Goal: Information Seeking & Learning: Learn about a topic

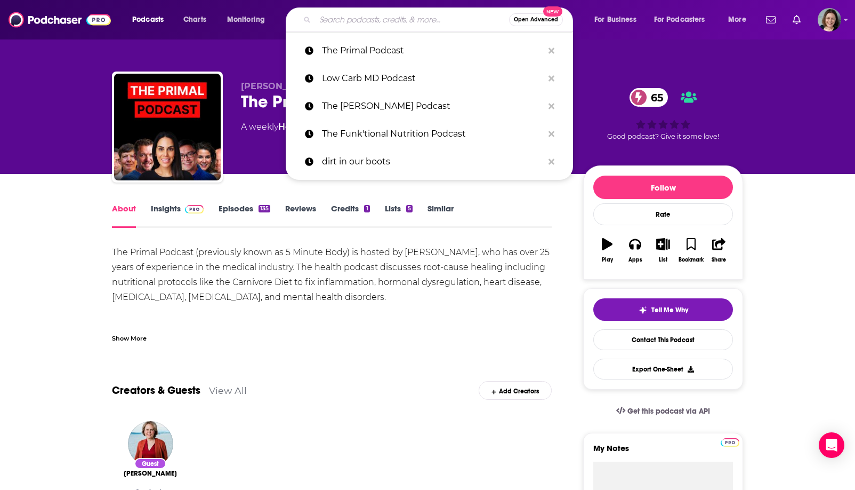
type input "Peak Human - Unbiased Nutrition Info for Optimum Health, Fitness & Living"
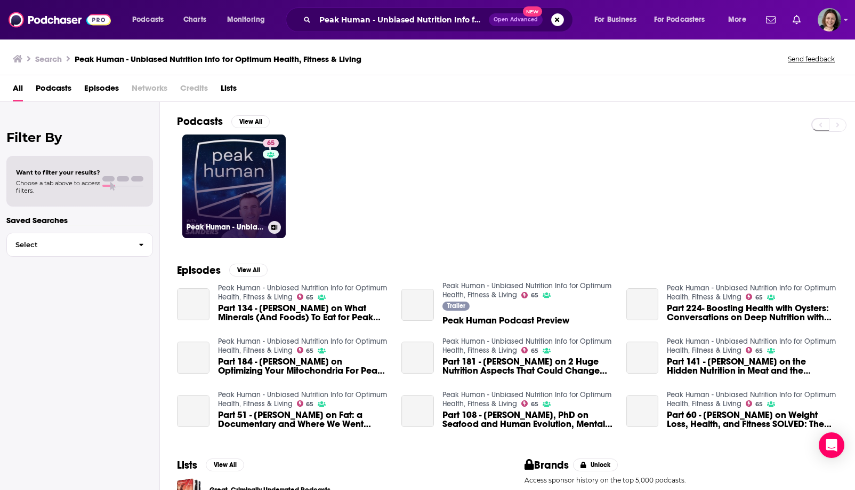
click at [224, 195] on link "65 Peak Human - Unbiased Nutrition Info for Optimum Health, Fitness & Living" at bounding box center [233, 185] width 103 height 103
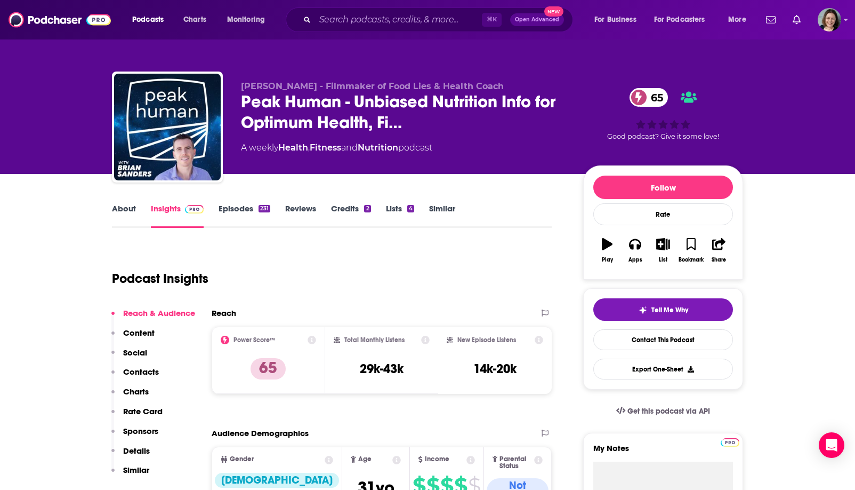
click at [122, 214] on link "About" at bounding box center [124, 215] width 24 height 25
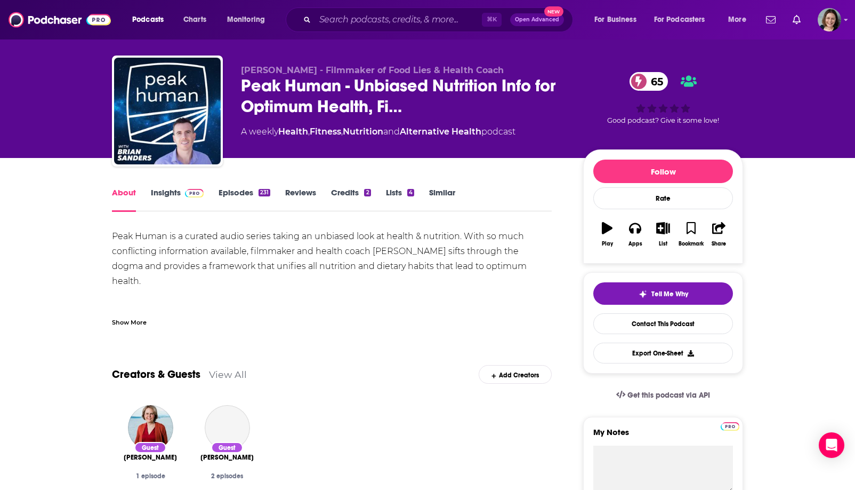
scroll to position [19, 0]
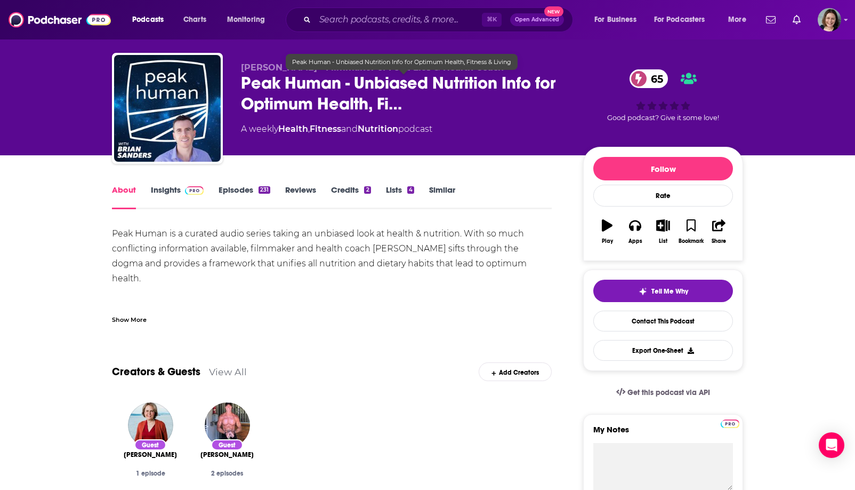
click at [258, 86] on span "Peak Human - Unbiased Nutrition Info for Optimum Health, Fi…" at bounding box center [403, 94] width 325 height 42
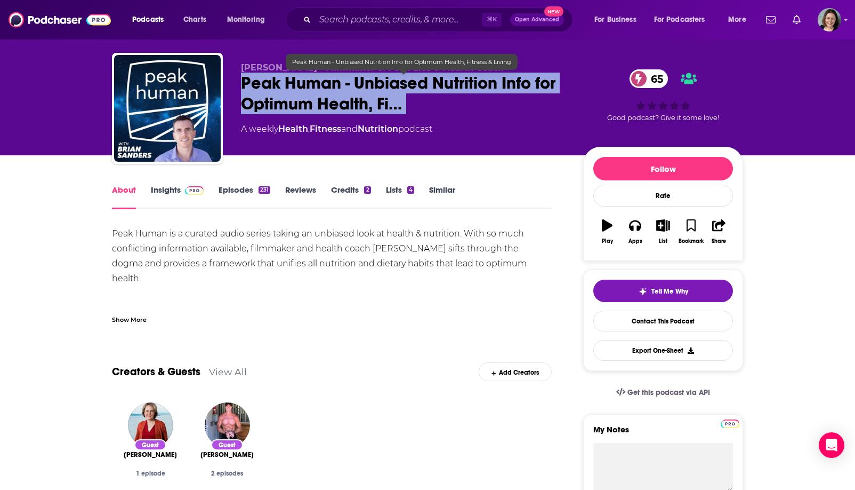
drag, startPoint x: 258, startPoint y: 86, endPoint x: 402, endPoint y: 111, distance: 146.2
click at [402, 111] on span "Peak Human - Unbiased Nutrition Info for Optimum Health, Fi…" at bounding box center [403, 94] width 325 height 42
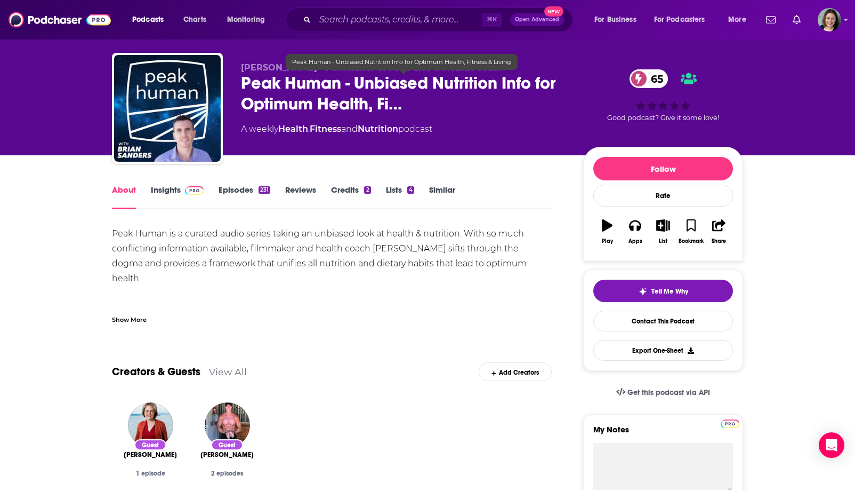
click at [344, 93] on span "Peak Human - Unbiased Nutrition Info for Optimum Health, Fi…" at bounding box center [403, 94] width 325 height 42
click at [244, 63] on span "[PERSON_NAME] - Filmmaker of Food Lies & Health Coach" at bounding box center [372, 67] width 263 height 10
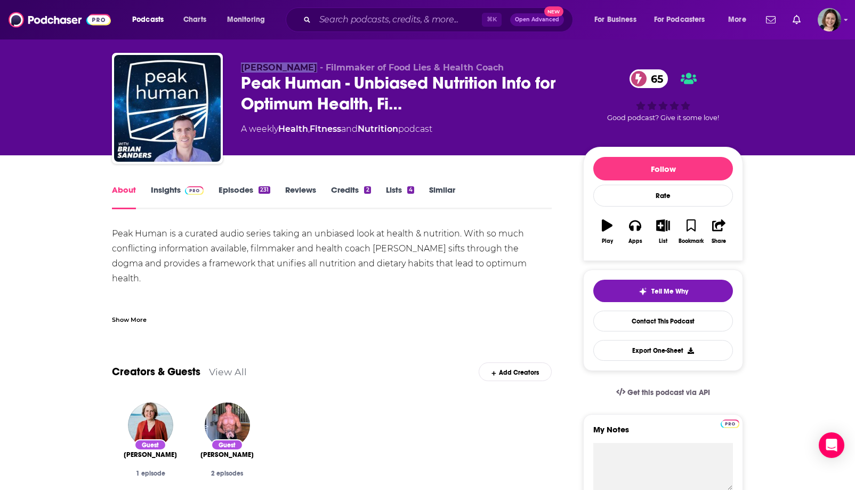
drag, startPoint x: 244, startPoint y: 63, endPoint x: 276, endPoint y: 64, distance: 31.5
click at [276, 64] on span "[PERSON_NAME] - Filmmaker of Food Lies & Health Coach" at bounding box center [372, 67] width 263 height 10
copy span "[PERSON_NAME]"
click at [276, 64] on span "[PERSON_NAME] - Filmmaker of Food Lies & Health Coach" at bounding box center [372, 67] width 263 height 10
click at [124, 316] on div "Show More" at bounding box center [129, 319] width 35 height 10
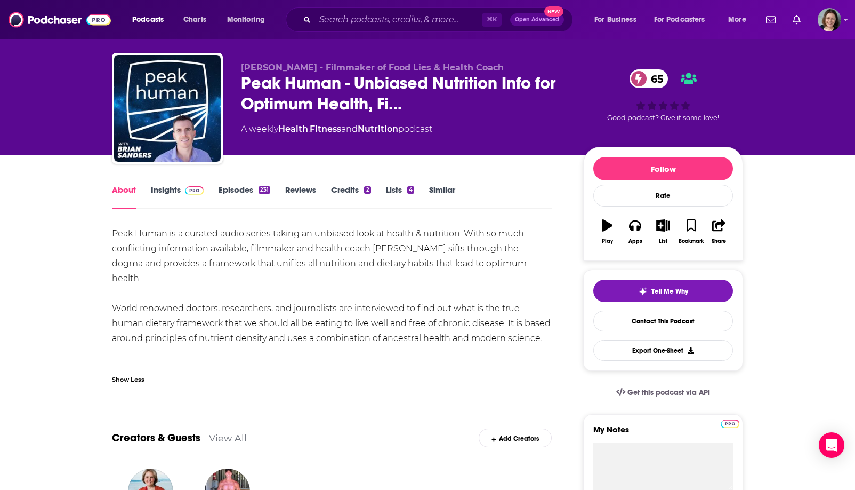
click at [122, 235] on div "Peak Human is a curated audio series taking an unbiased look at health & nutrit…" at bounding box center [332, 300] width 440 height 149
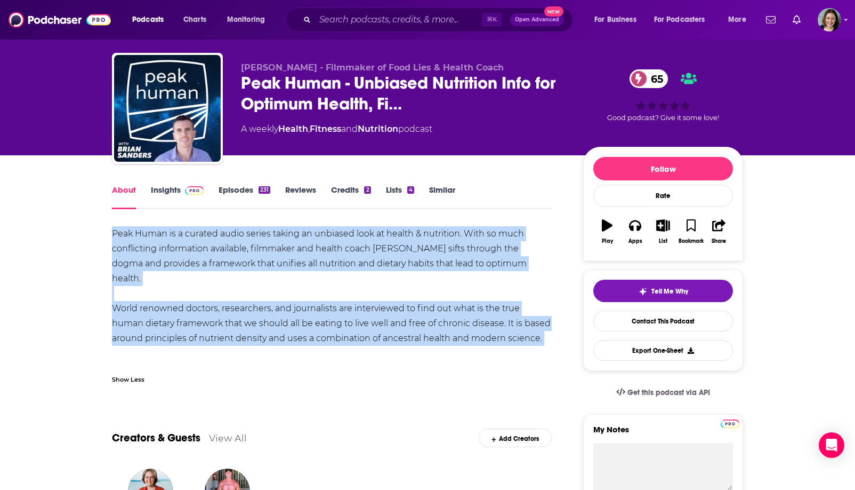
drag, startPoint x: 122, startPoint y: 235, endPoint x: 509, endPoint y: 328, distance: 398.4
click at [509, 328] on div "Peak Human is a curated audio series taking an unbiased look at health & nutrit…" at bounding box center [332, 300] width 440 height 149
copy div "Peak Human is a curated audio series taking an unbiased look at health & nutrit…"
click at [509, 328] on div "Peak Human is a curated audio series taking an unbiased look at health & nutrit…" at bounding box center [332, 300] width 440 height 149
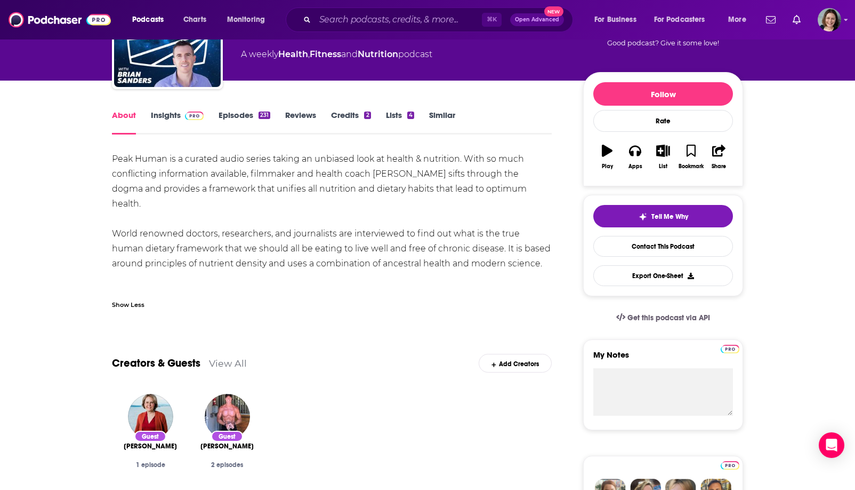
scroll to position [0, 0]
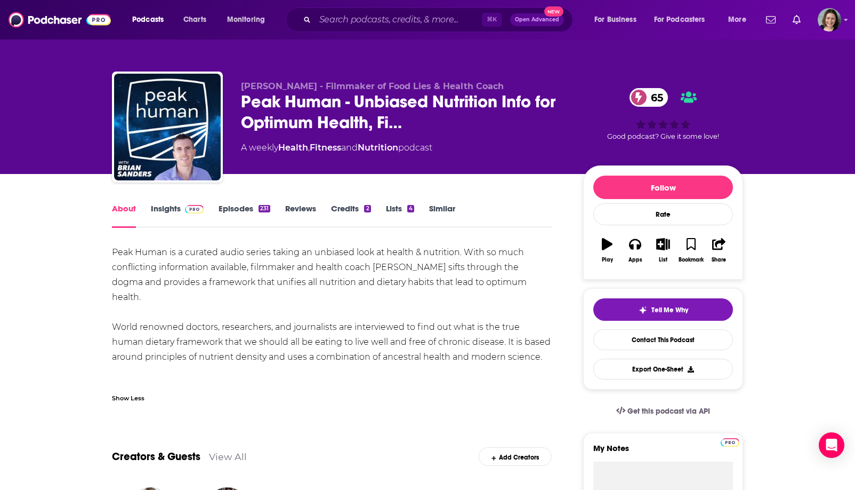
click at [179, 219] on link "Insights" at bounding box center [177, 215] width 53 height 25
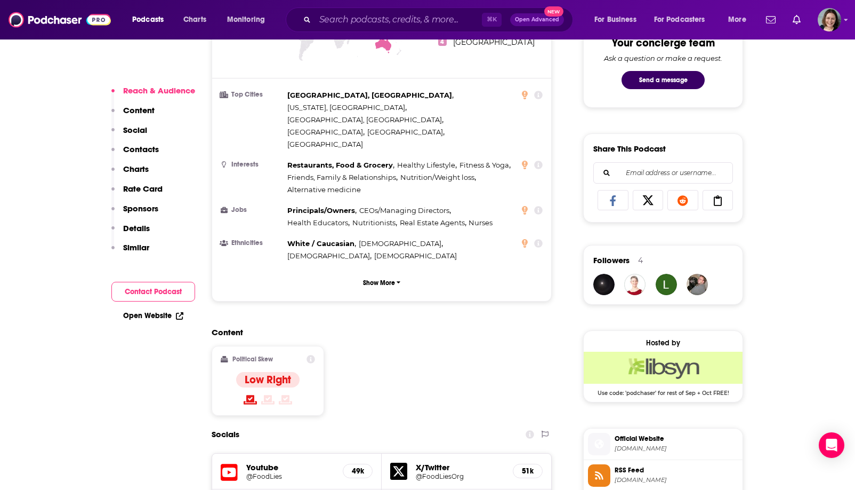
scroll to position [661, 0]
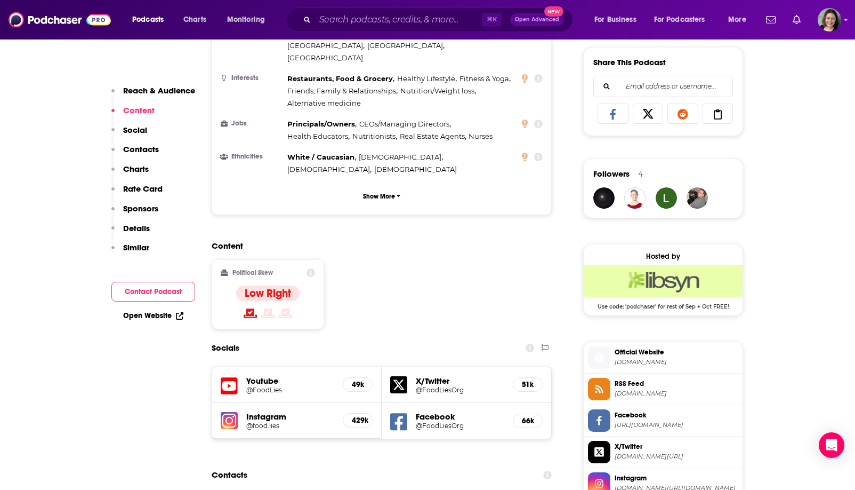
click at [280, 421] on h5 "@food.lies" at bounding box center [290, 425] width 88 height 8
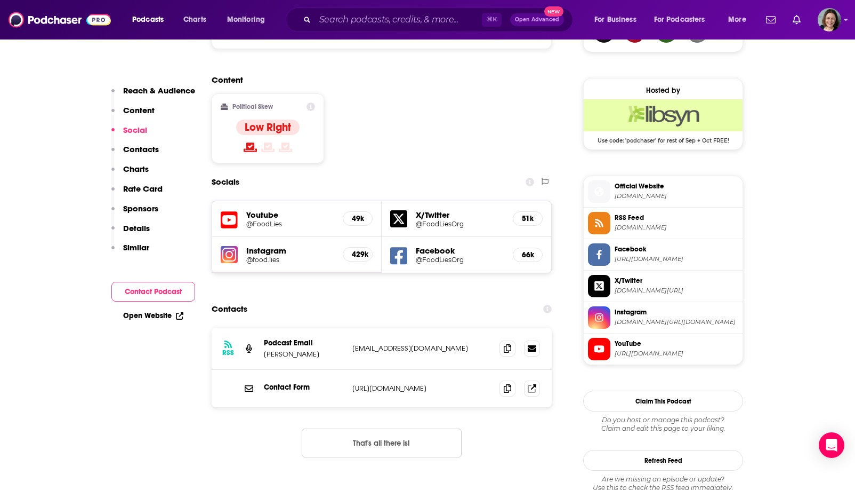
scroll to position [831, 0]
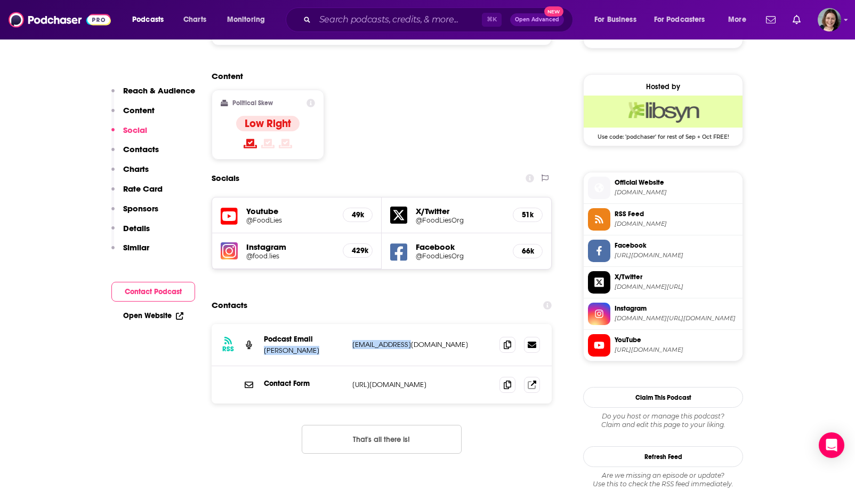
drag, startPoint x: 346, startPoint y: 284, endPoint x: 427, endPoint y: 284, distance: 81.1
click at [427, 324] on div "RSS Podcast Email [PERSON_NAME] [EMAIL_ADDRESS][DOMAIN_NAME] [EMAIL_ADDRESS][DO…" at bounding box center [382, 345] width 340 height 42
click at [427, 340] on p "[EMAIL_ADDRESS][DOMAIN_NAME]" at bounding box center [421, 344] width 139 height 9
drag, startPoint x: 427, startPoint y: 284, endPoint x: 350, endPoint y: 283, distance: 76.3
click at [350, 324] on div "RSS Podcast Email [PERSON_NAME] [EMAIL_ADDRESS][DOMAIN_NAME] [EMAIL_ADDRESS][DO…" at bounding box center [382, 345] width 340 height 42
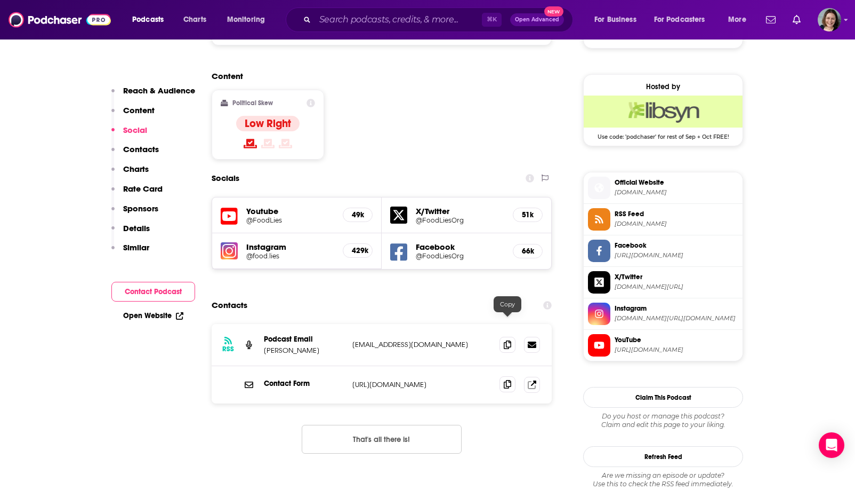
click at [507, 380] on icon at bounding box center [507, 384] width 7 height 9
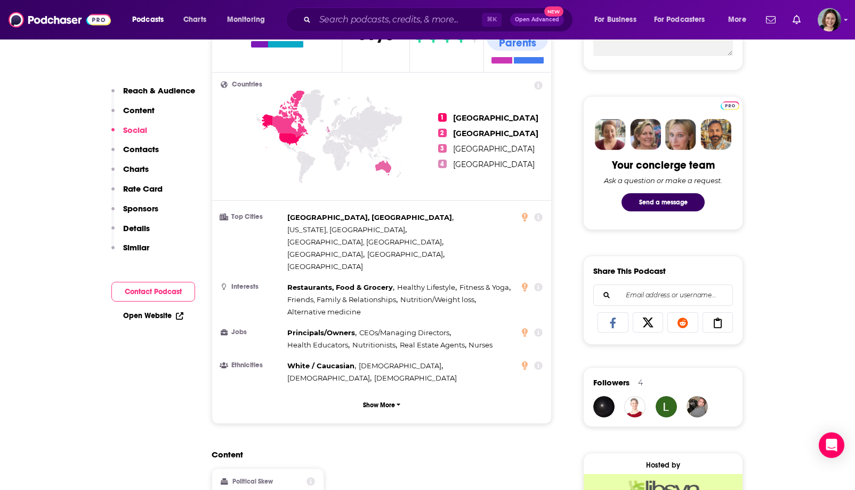
scroll to position [0, 0]
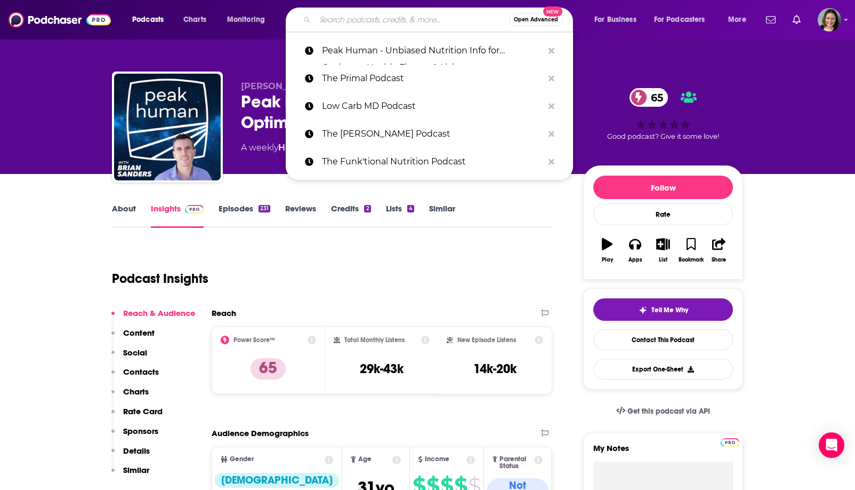
click at [379, 27] on input "Search podcasts, credits, & more..." at bounding box center [412, 19] width 194 height 17
paste input "The mindbodygreen Podcast The"
type input "The mindbodygreen Podcast The"
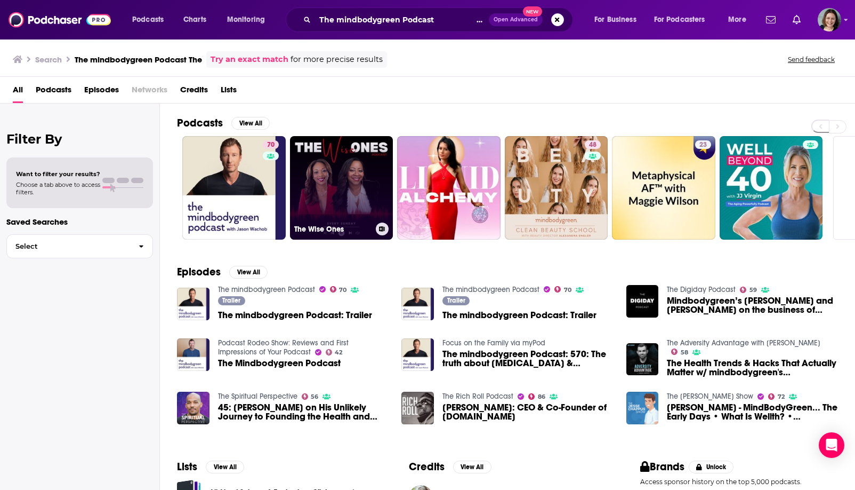
scroll to position [82, 0]
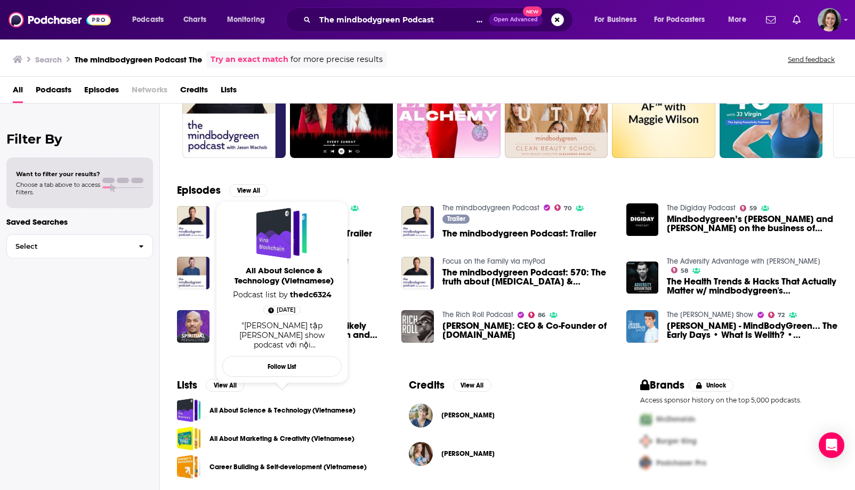
click at [240, 411] on link "All About Science & Technology (Vietnamese)" at bounding box center [283, 410] width 146 height 12
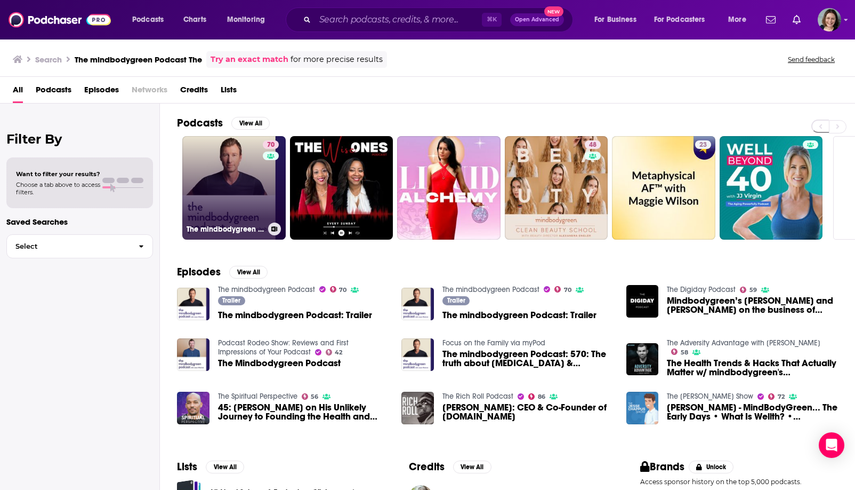
click at [235, 183] on link "70 The mindbodygreen Podcast" at bounding box center [233, 187] width 103 height 103
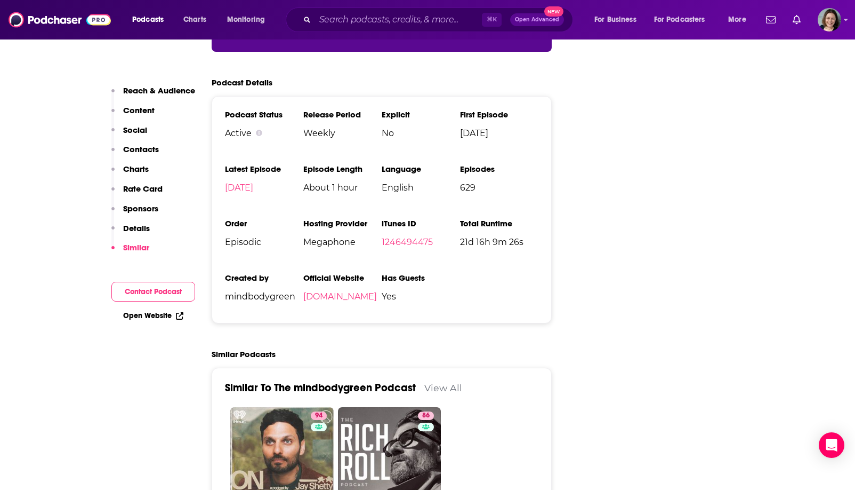
scroll to position [2337, 0]
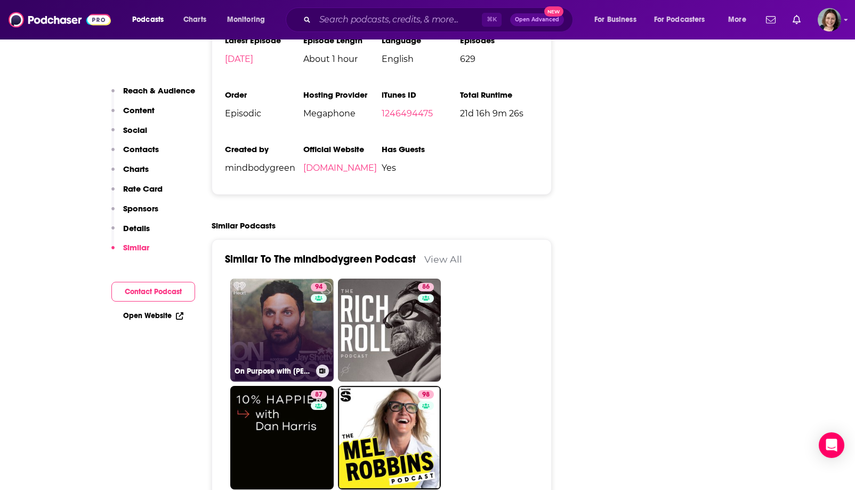
click at [258, 292] on link "94 On Purpose with [PERSON_NAME]" at bounding box center [281, 329] width 103 height 103
type input "[URL][DOMAIN_NAME][PERSON_NAME]"
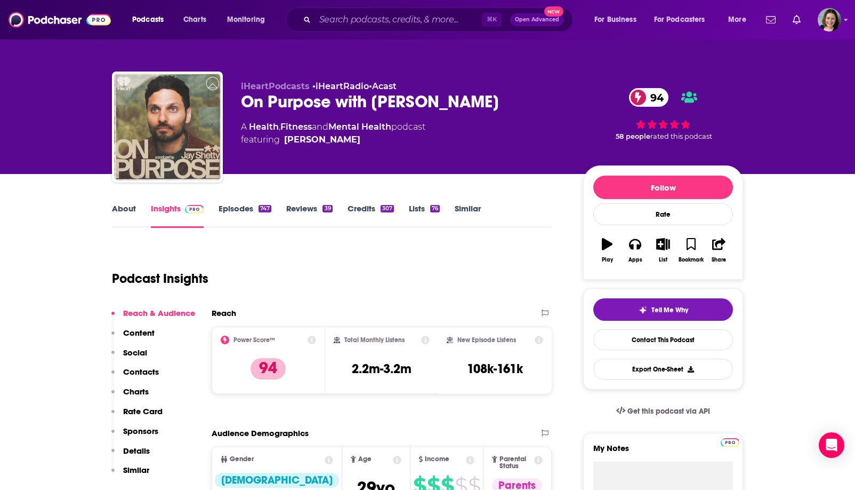
click at [116, 209] on link "About" at bounding box center [124, 215] width 24 height 25
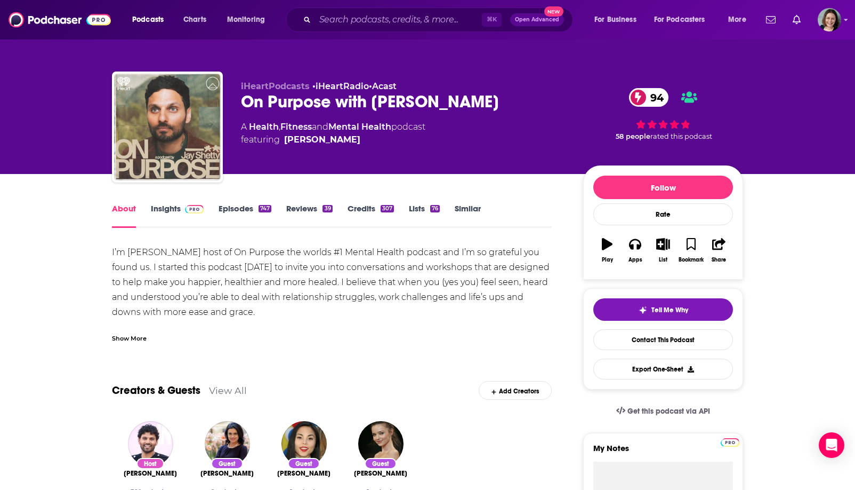
click at [258, 98] on div "On Purpose with [PERSON_NAME] 94" at bounding box center [403, 101] width 325 height 21
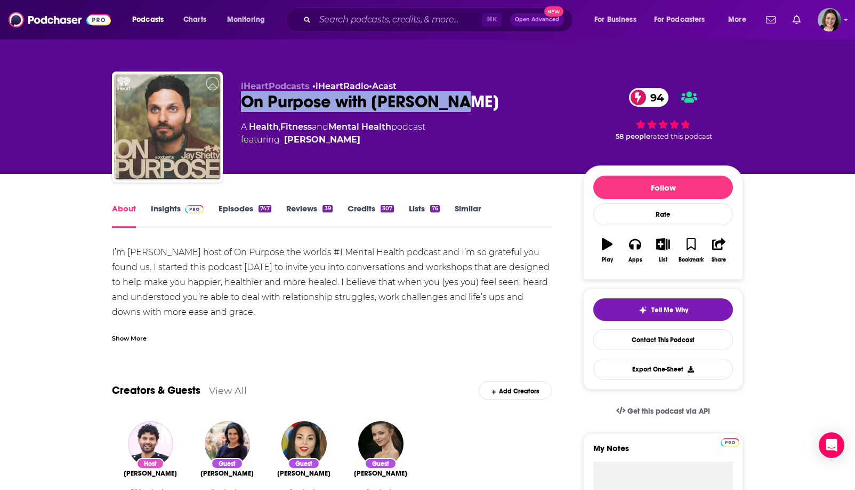
drag, startPoint x: 258, startPoint y: 98, endPoint x: 447, endPoint y: 103, distance: 189.4
click at [447, 103] on div "On Purpose with [PERSON_NAME] 94" at bounding box center [403, 101] width 325 height 21
copy h1 "On Purpose with [PERSON_NAME]"
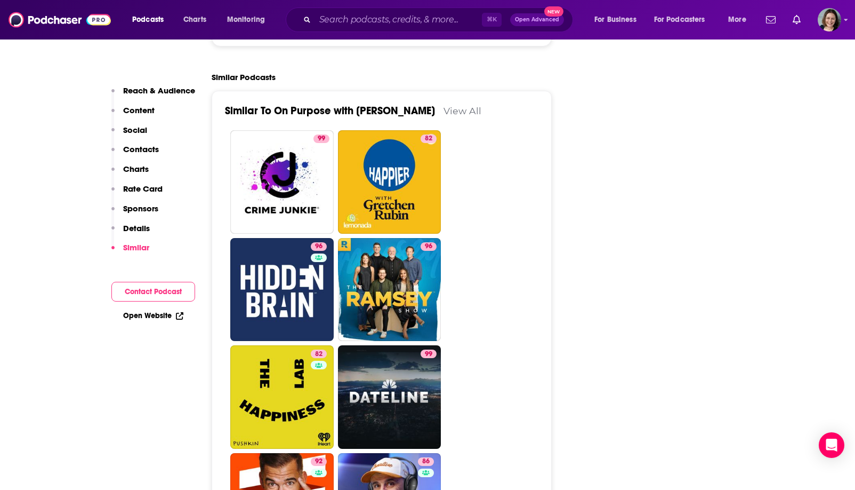
scroll to position [2592, 0]
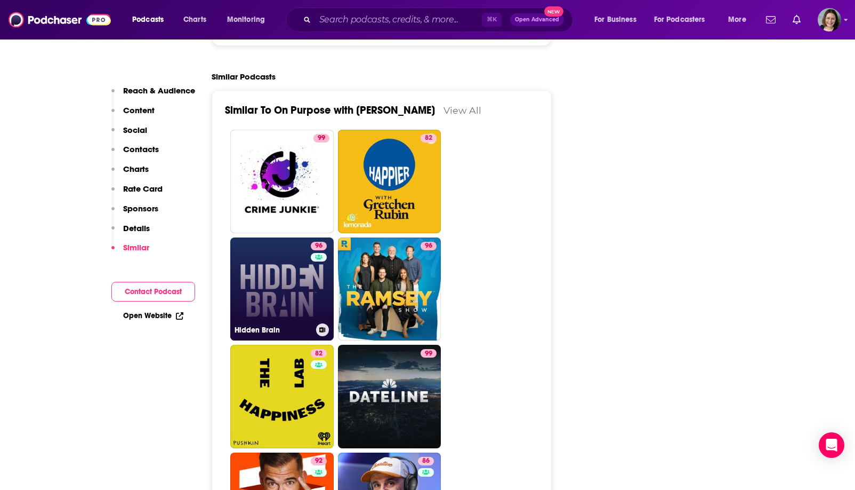
click at [290, 237] on link "96 Hidden Brain" at bounding box center [281, 288] width 103 height 103
type input "[URL][DOMAIN_NAME]"
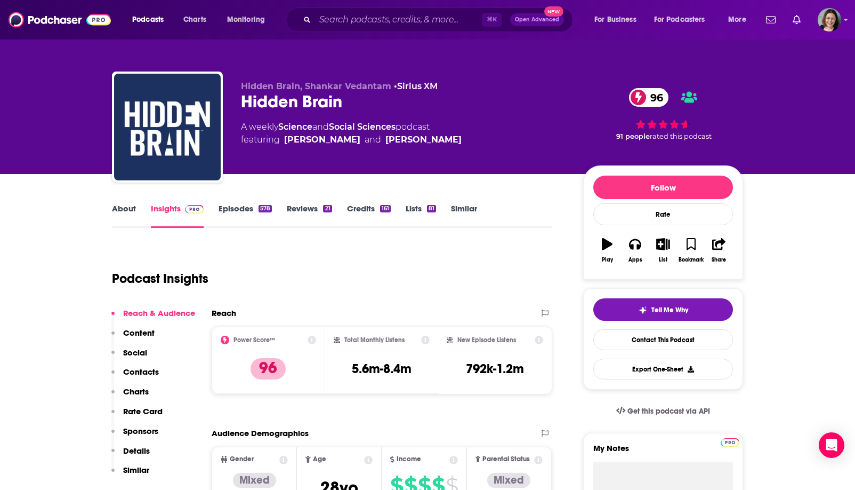
click at [130, 209] on link "About" at bounding box center [124, 215] width 24 height 25
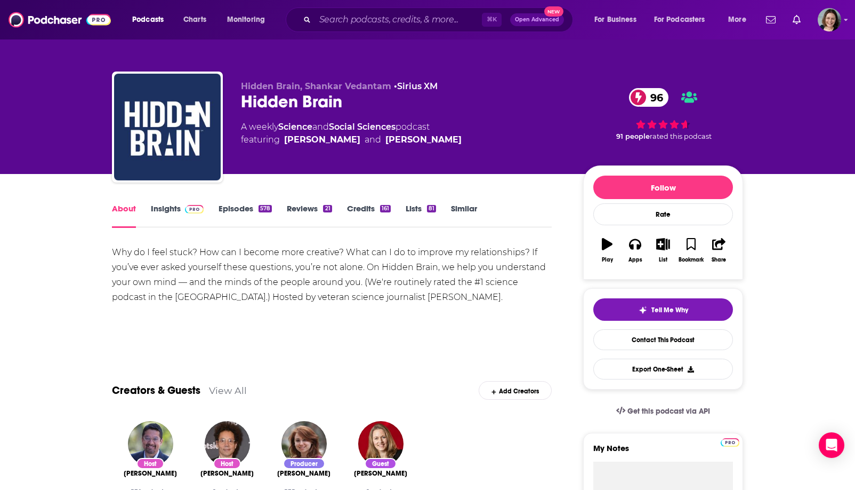
click at [261, 101] on div "Hidden Brain 96" at bounding box center [403, 101] width 325 height 21
drag, startPoint x: 261, startPoint y: 101, endPoint x: 328, endPoint y: 101, distance: 67.7
click at [328, 101] on div "Hidden Brain 96" at bounding box center [403, 101] width 325 height 21
copy h1 "Hidden Brain"
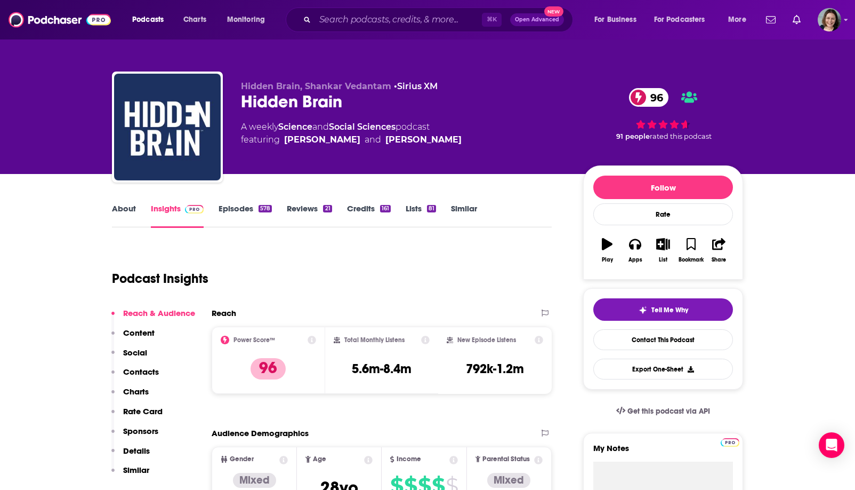
scroll to position [70, 0]
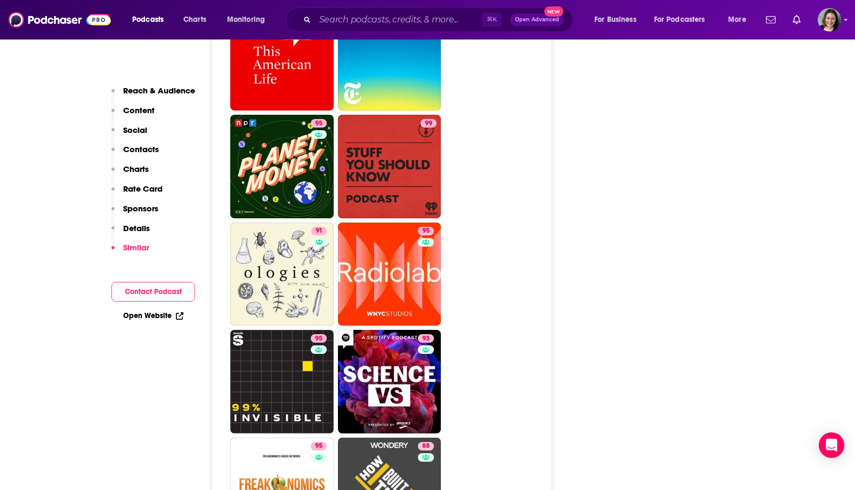
scroll to position [2660, 0]
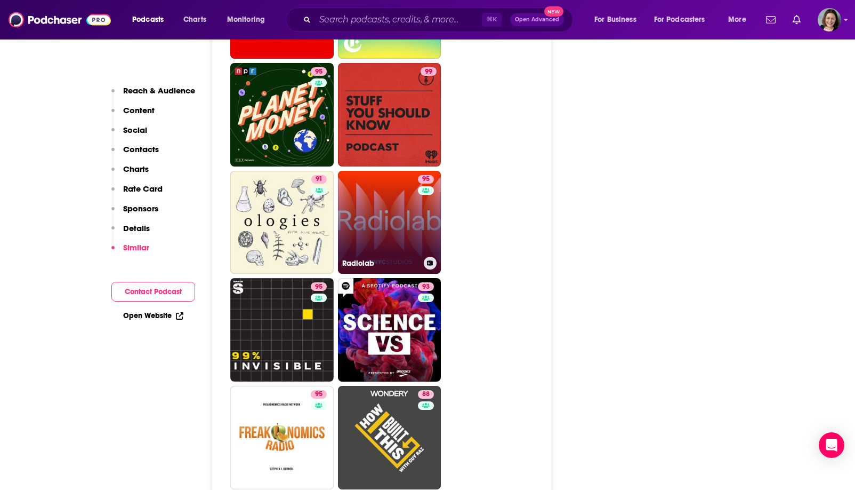
click at [395, 188] on link "95 Radiolab" at bounding box center [389, 222] width 103 height 103
type input "[URL][DOMAIN_NAME]"
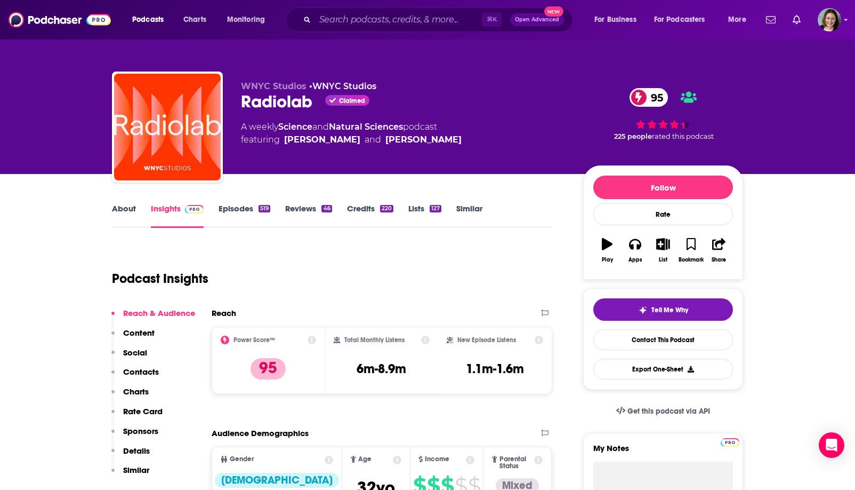
click at [124, 211] on link "About" at bounding box center [124, 215] width 24 height 25
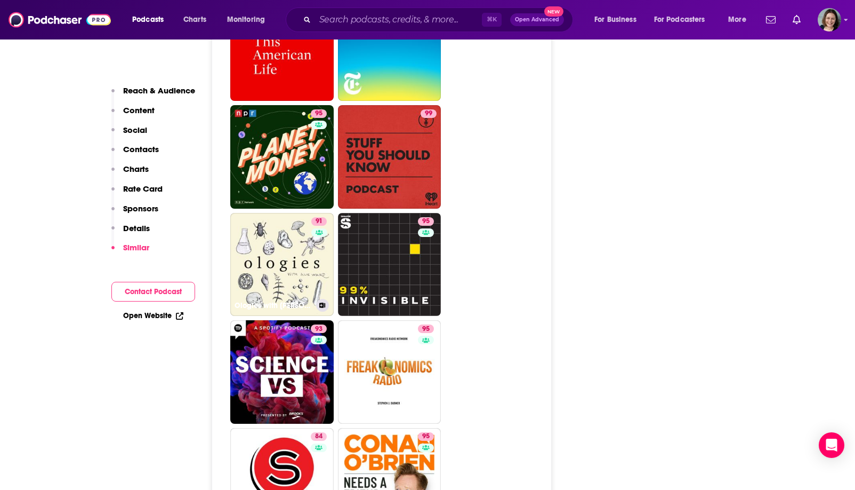
scroll to position [2906, 0]
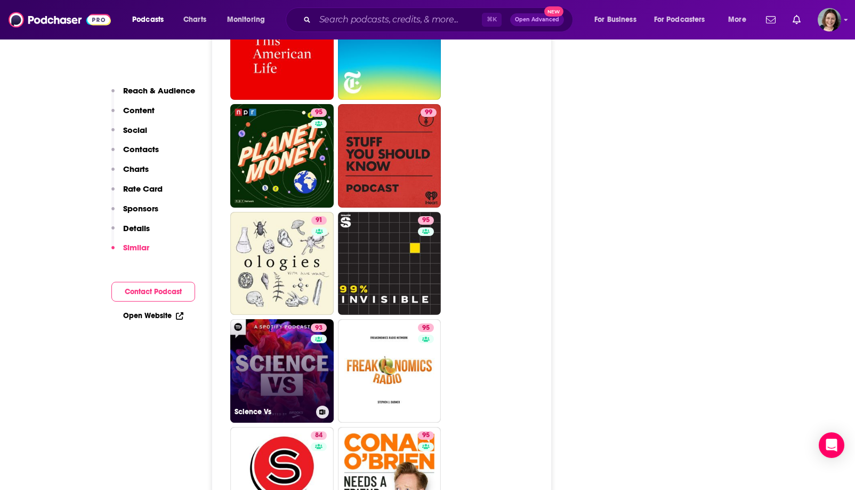
click at [276, 330] on link "93 Science Vs" at bounding box center [281, 370] width 103 height 103
type input "[URL][DOMAIN_NAME]"
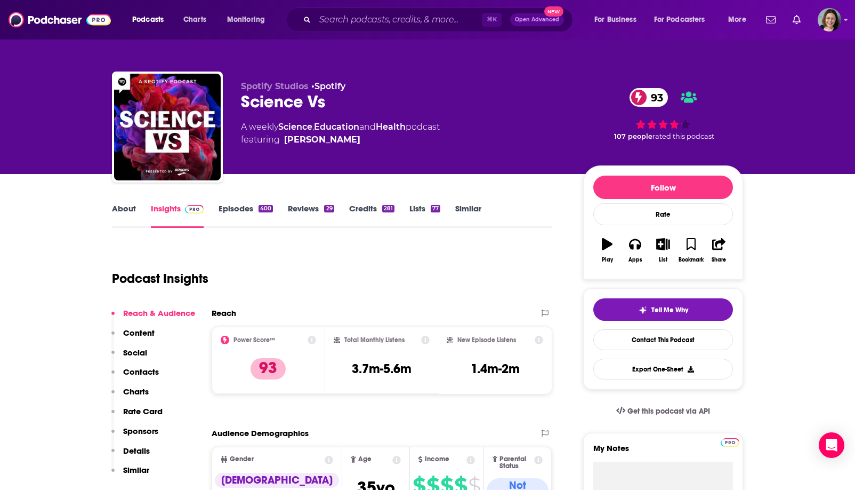
click at [125, 218] on link "About" at bounding box center [124, 215] width 24 height 25
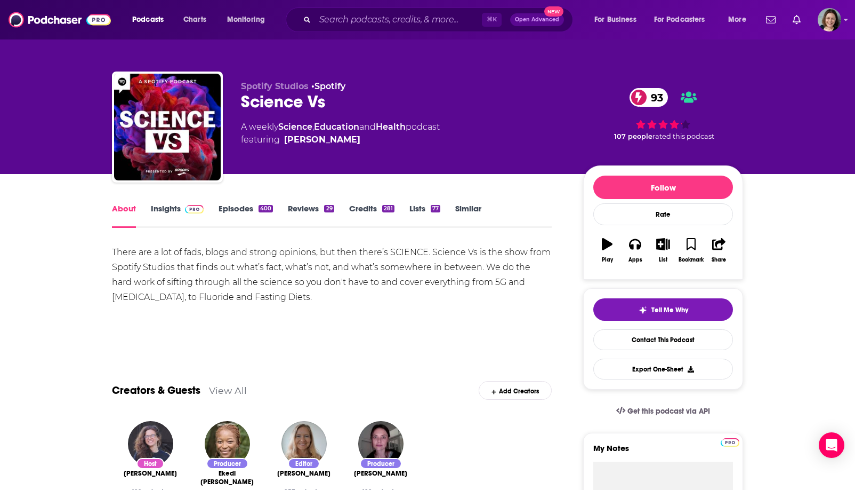
click at [254, 105] on div "Science Vs 93" at bounding box center [403, 101] width 325 height 21
drag, startPoint x: 254, startPoint y: 105, endPoint x: 332, endPoint y: 105, distance: 77.9
click at [332, 105] on div "Science Vs 93" at bounding box center [403, 101] width 325 height 21
copy div "Science Vs 93"
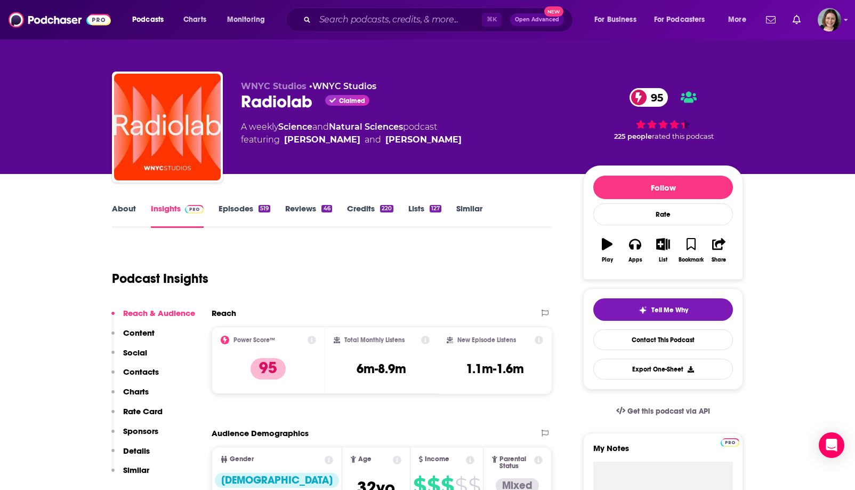
type input "[URL][DOMAIN_NAME]"
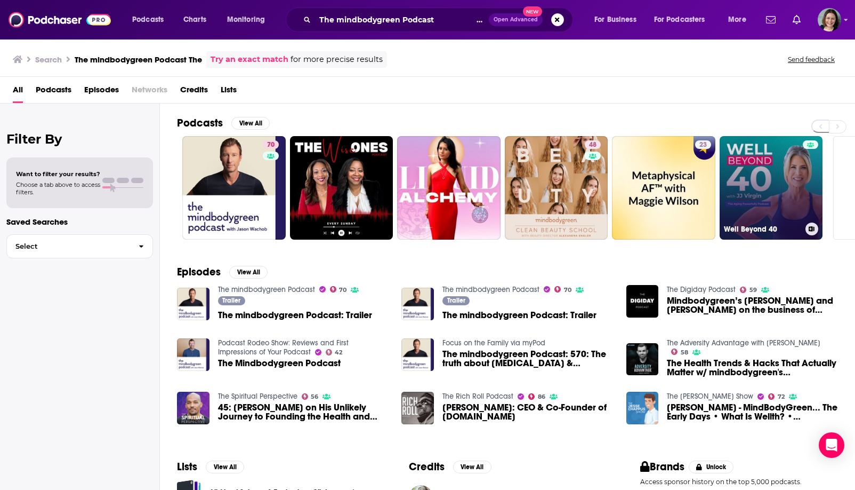
click at [727, 191] on link "Well Beyond 40" at bounding box center [771, 187] width 103 height 103
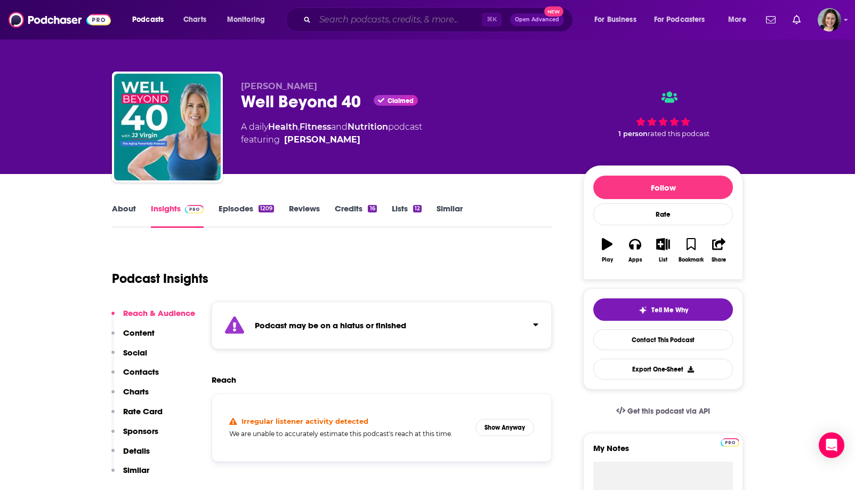
click at [396, 21] on input "Search podcasts, credits, & more..." at bounding box center [398, 19] width 167 height 17
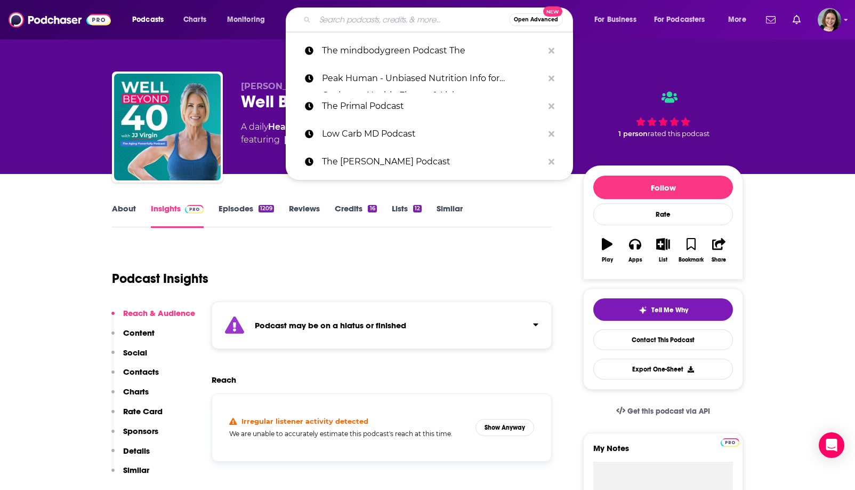
paste input "The Dr. Hyman Show"
type input "The Dr. Hyman Show"
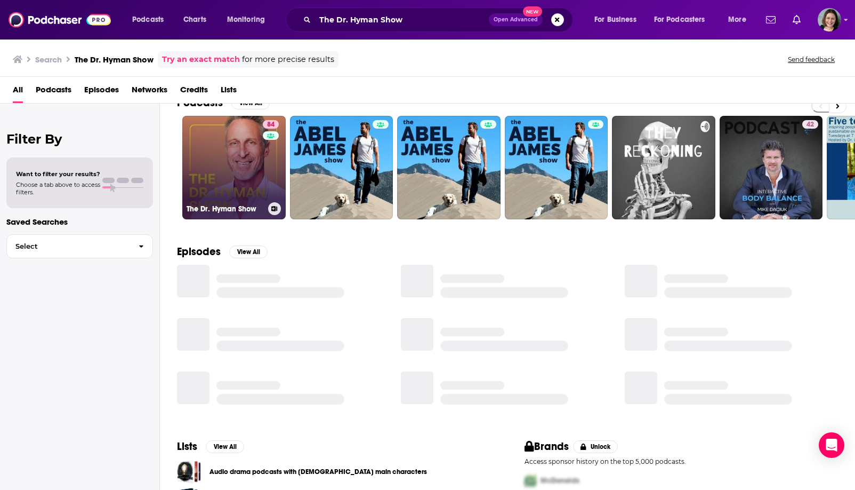
scroll to position [17, 0]
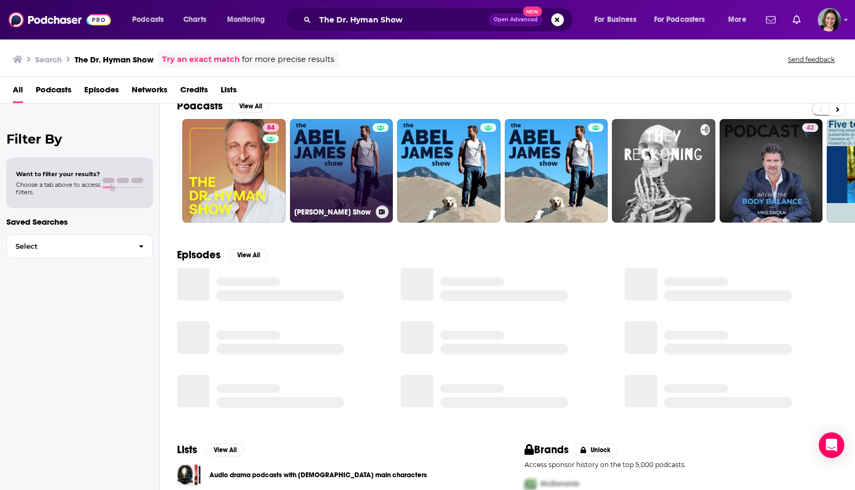
click at [330, 170] on link "[PERSON_NAME] Show" at bounding box center [341, 170] width 103 height 103
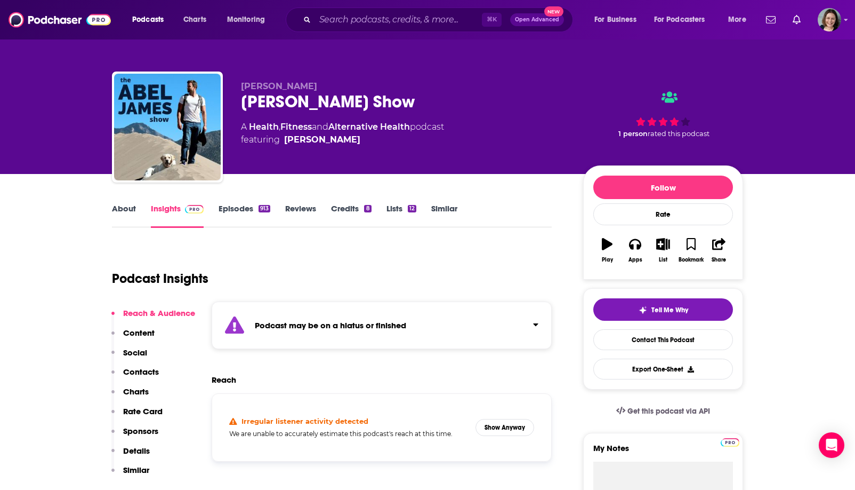
click at [389, 327] on strong "Podcast may be on a hiatus or finished" at bounding box center [330, 325] width 151 height 10
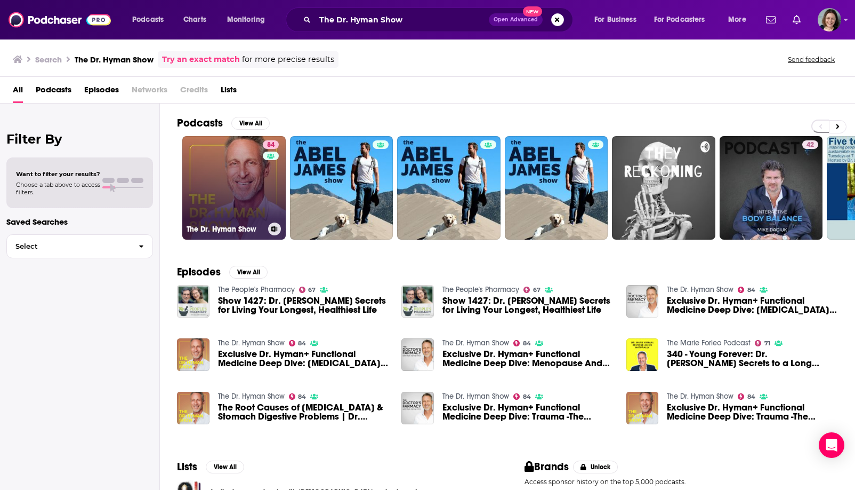
click at [234, 185] on link "84 The [PERSON_NAME] Show" at bounding box center [233, 187] width 103 height 103
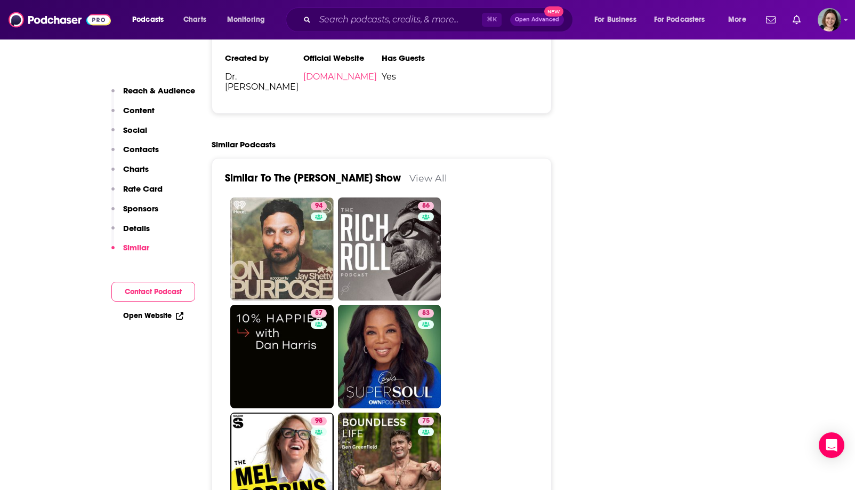
scroll to position [2450, 0]
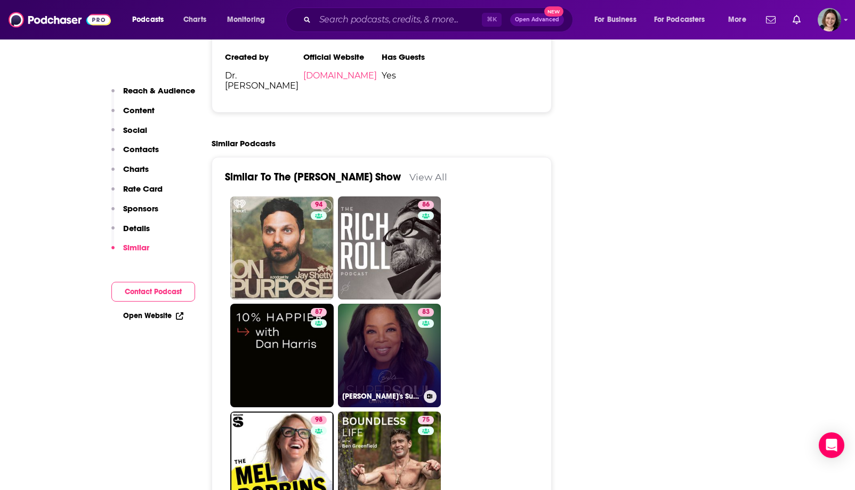
click at [375, 303] on link "83 [PERSON_NAME]'s Super Soul" at bounding box center [389, 354] width 103 height 103
type input "[URL][DOMAIN_NAME]"
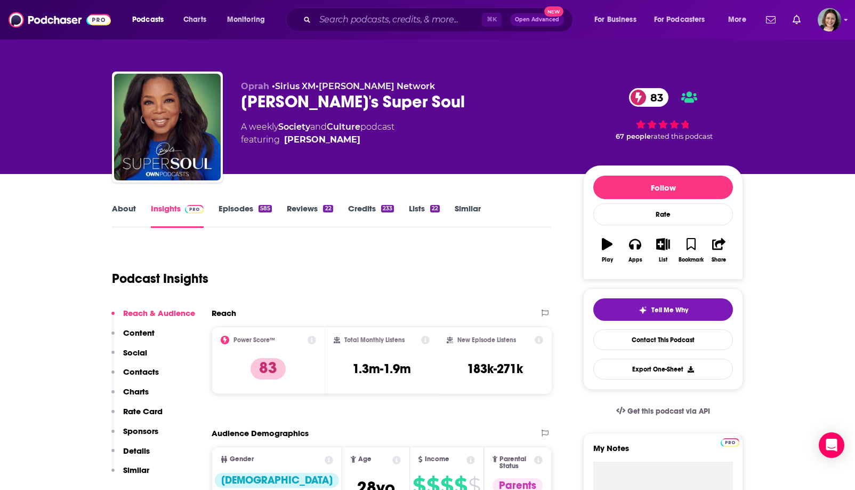
click at [133, 212] on link "About" at bounding box center [124, 215] width 24 height 25
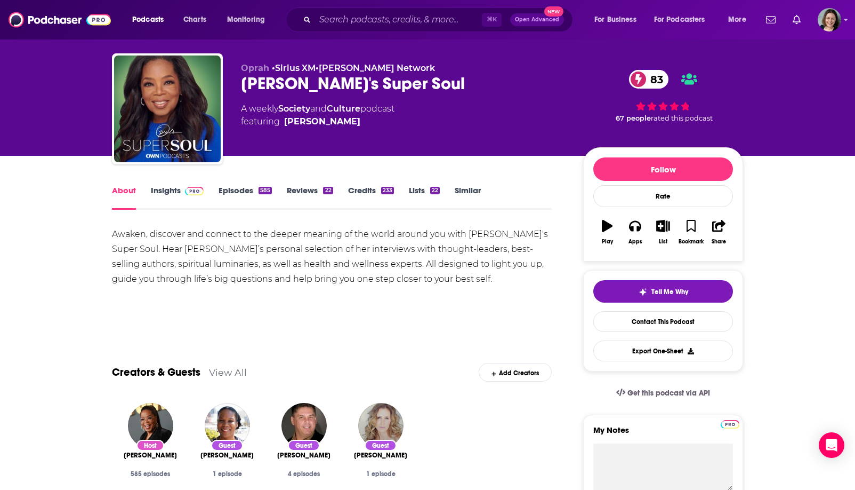
scroll to position [22, 0]
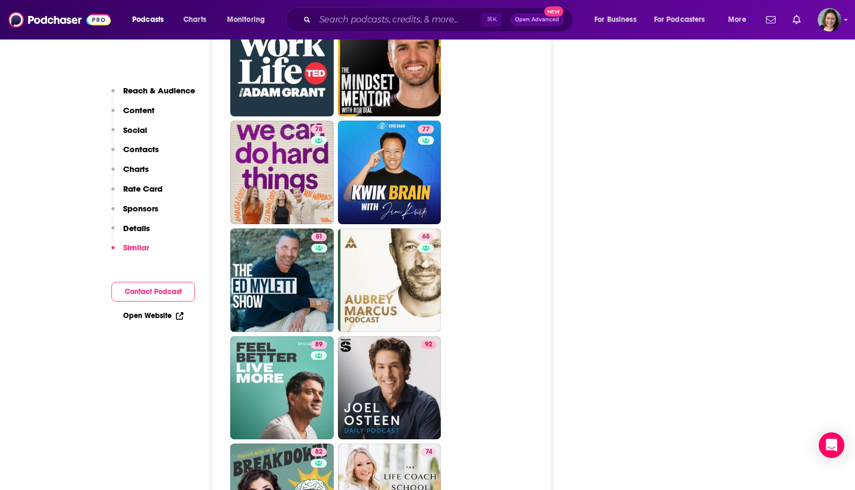
scroll to position [3466, 0]
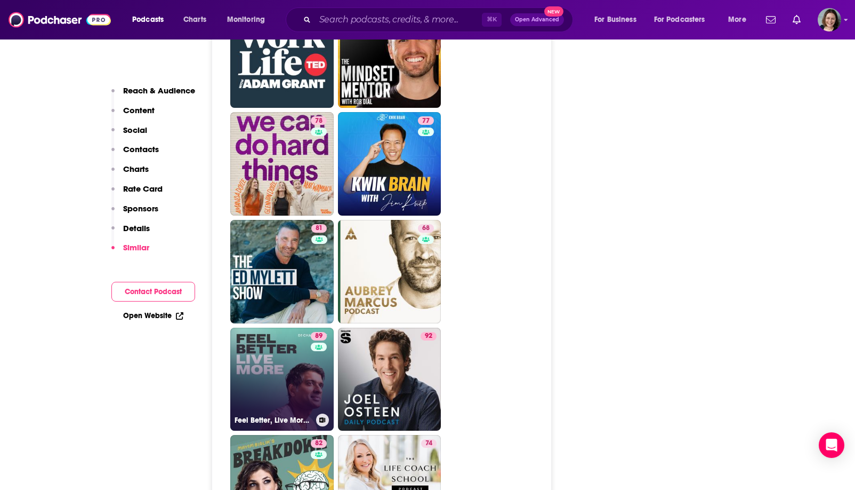
click at [261, 330] on link "89 Feel Better, Live More with [PERSON_NAME]" at bounding box center [281, 378] width 103 height 103
type input "[URL][DOMAIN_NAME]"
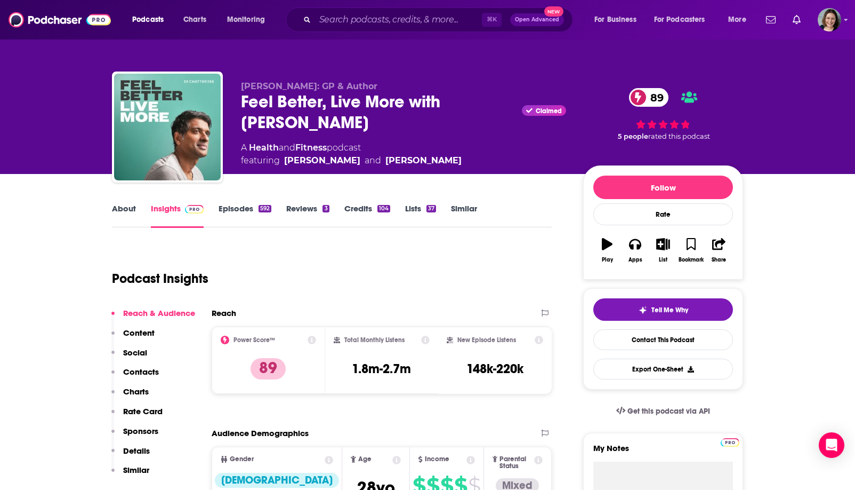
click at [126, 214] on link "About" at bounding box center [124, 215] width 24 height 25
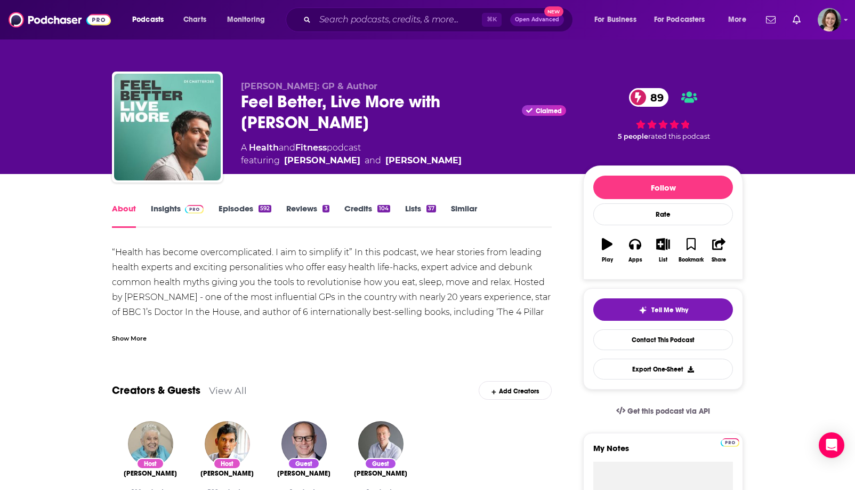
click at [258, 106] on div "Feel Better, Live More with [PERSON_NAME] Claimed 89" at bounding box center [403, 112] width 325 height 42
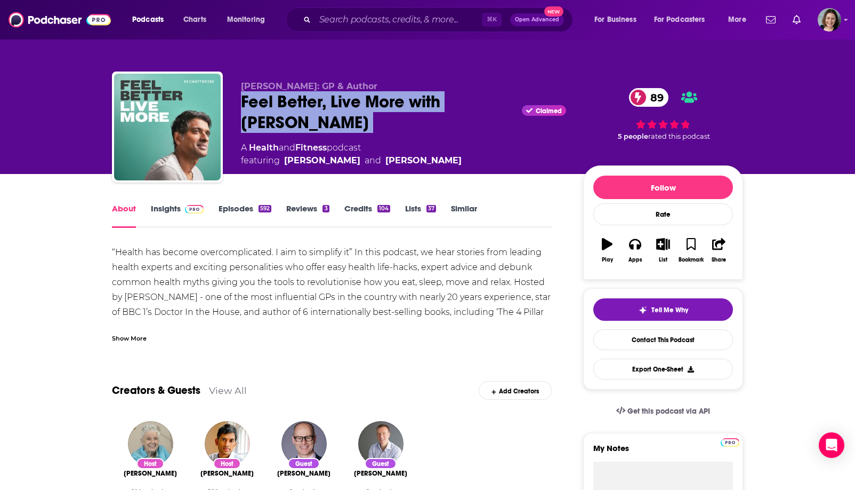
drag, startPoint x: 258, startPoint y: 106, endPoint x: 397, endPoint y: 120, distance: 139.9
click at [397, 120] on div "Feel Better, Live More with [PERSON_NAME] Claimed 89" at bounding box center [403, 112] width 325 height 42
copy div "Feel Better, Live More with [PERSON_NAME]"
click at [397, 120] on div "Feel Better, Live More with [PERSON_NAME] Claimed 89" at bounding box center [403, 112] width 325 height 42
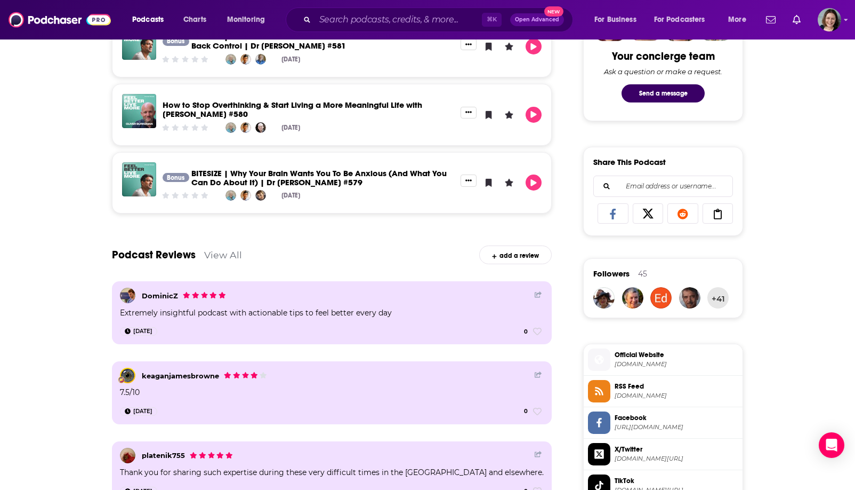
scroll to position [1084, 0]
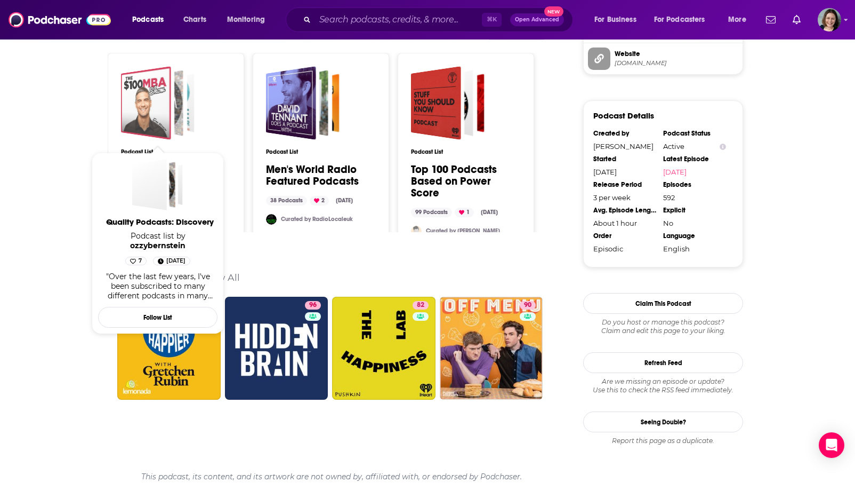
click at [152, 106] on div "Quality Podcasts: Discovery" at bounding box center [146, 103] width 50 height 74
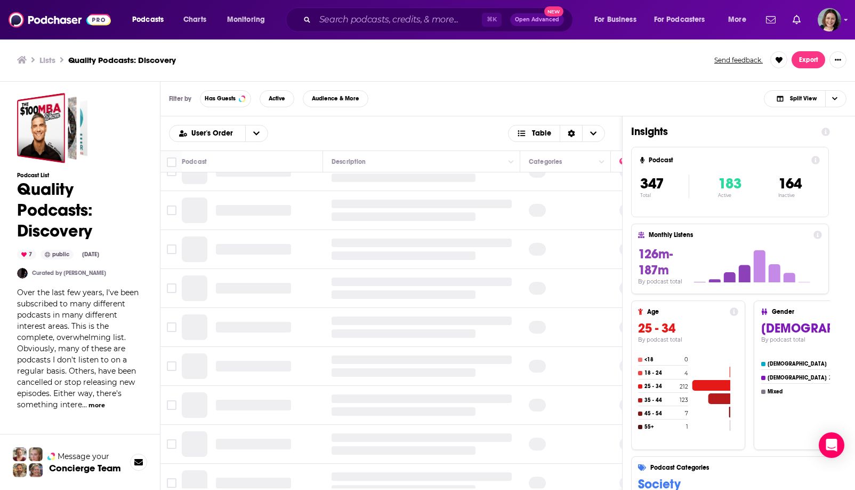
scroll to position [1, 0]
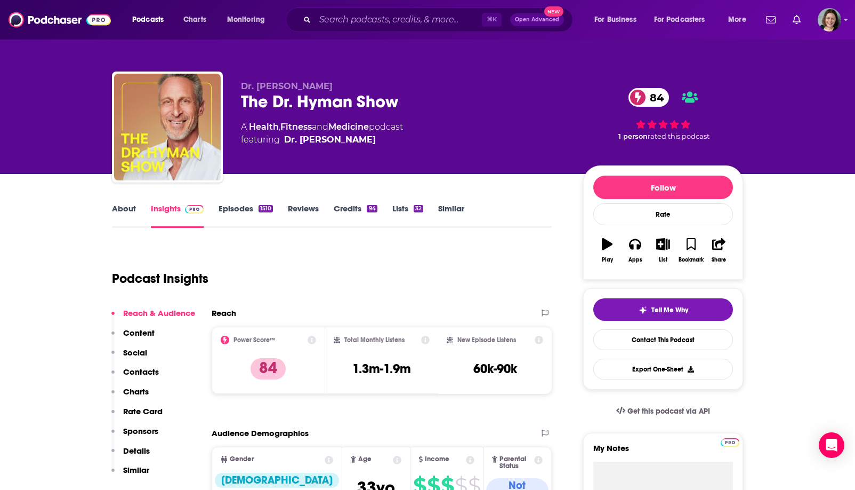
click at [333, 35] on div "Podcasts Charts Monitoring ⌘ K Open Advanced New For Business For Podcasters Mo…" at bounding box center [427, 19] width 855 height 39
click at [336, 25] on input "Search podcasts, credits, & more..." at bounding box center [398, 19] width 167 height 17
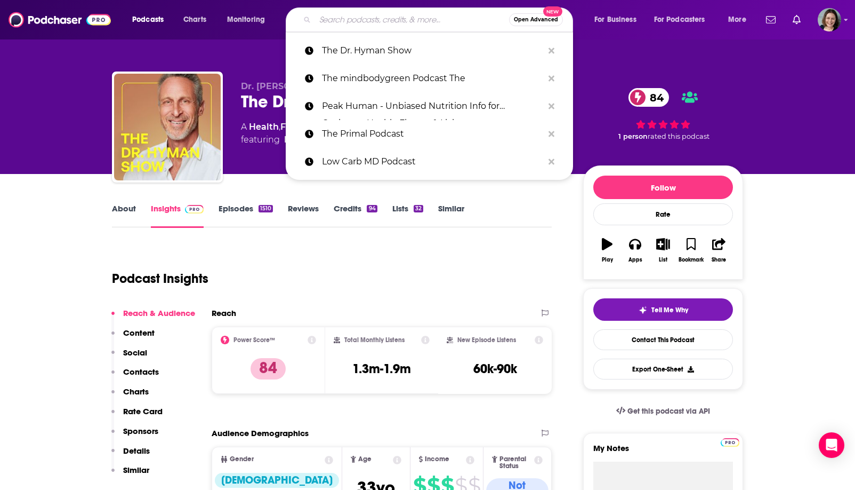
paste input "ZOE Science & Nutrition"
type input "ZOE Science & Nutrition"
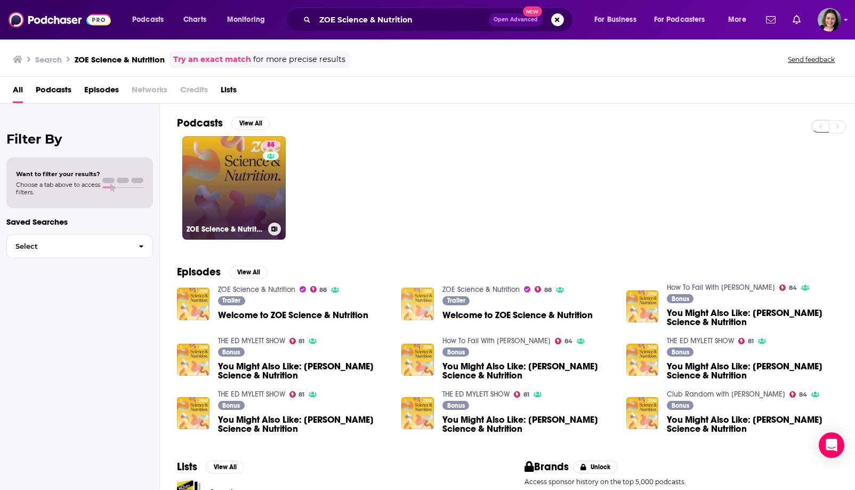
click at [230, 195] on link "88 ZOE Science & Nutrition" at bounding box center [233, 187] width 103 height 103
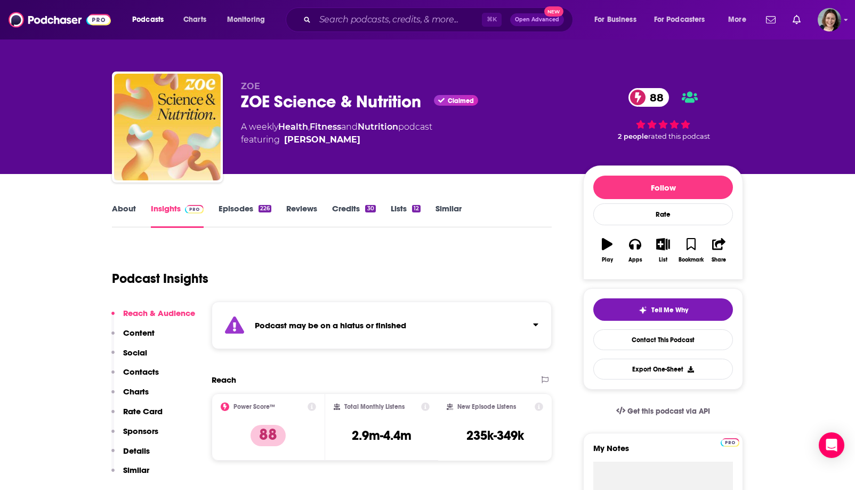
click at [414, 322] on div "Podcast may be on a hiatus or finished" at bounding box center [382, 324] width 340 height 47
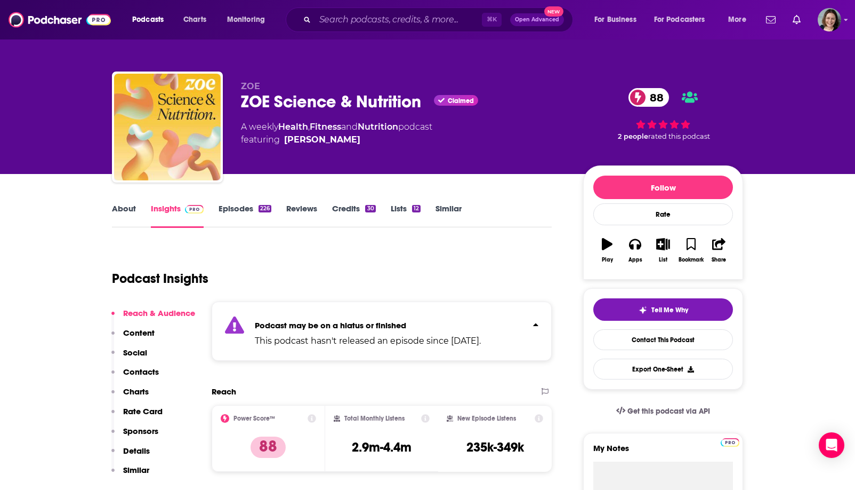
click at [124, 211] on link "About" at bounding box center [124, 215] width 24 height 25
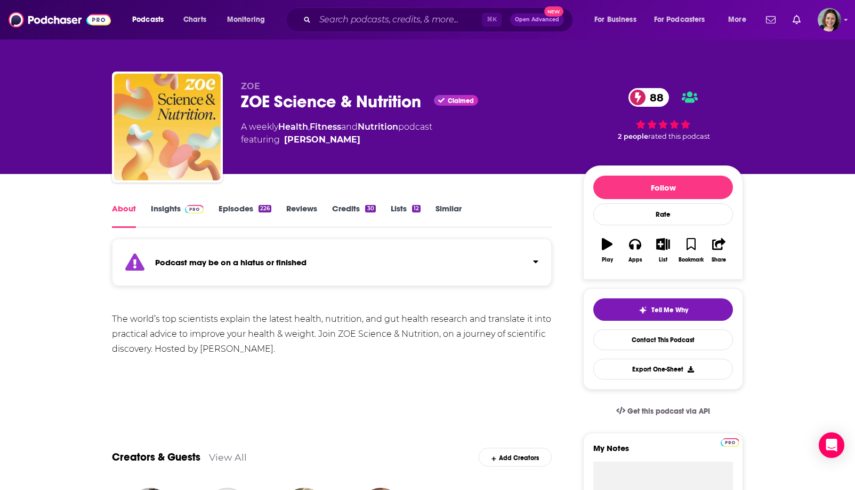
click at [247, 267] on strong "Podcast may be on a hiatus or finished" at bounding box center [230, 262] width 151 height 10
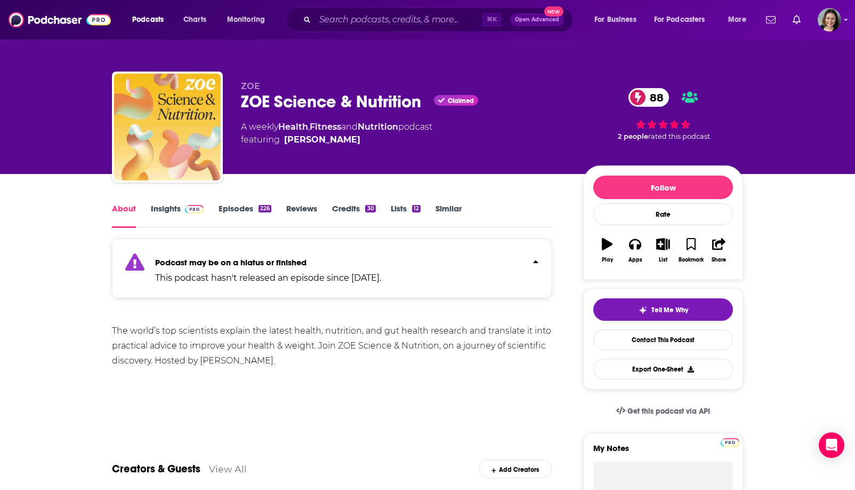
click at [163, 329] on div "The world’s top scientists explain the latest health, nutrition, and gut health…" at bounding box center [332, 345] width 440 height 45
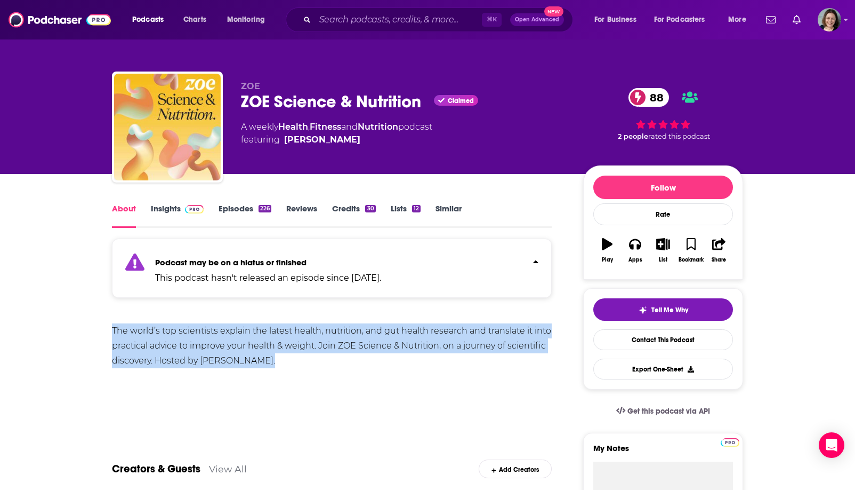
click at [163, 329] on div "The world’s top scientists explain the latest health, nutrition, and gut health…" at bounding box center [332, 345] width 440 height 45
copy div "The world’s top scientists explain the latest health, nutrition, and gut health…"
click at [163, 329] on div "The world’s top scientists explain the latest health, nutrition, and gut health…" at bounding box center [332, 345] width 440 height 45
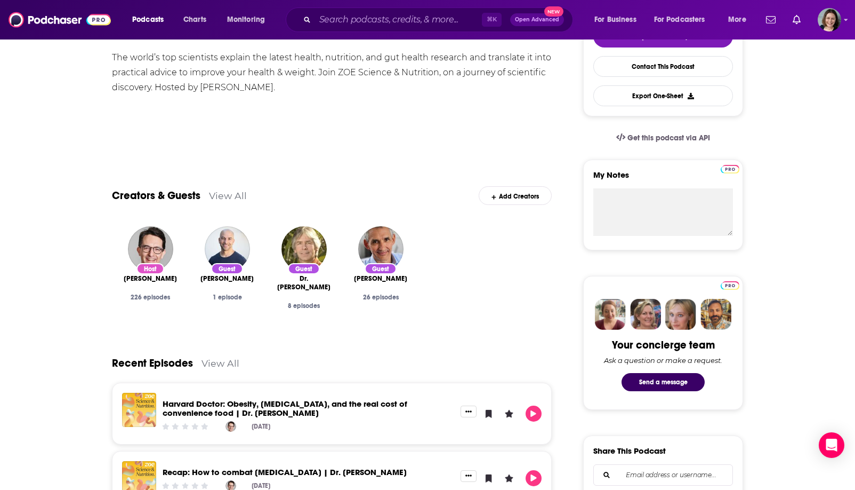
scroll to position [15, 0]
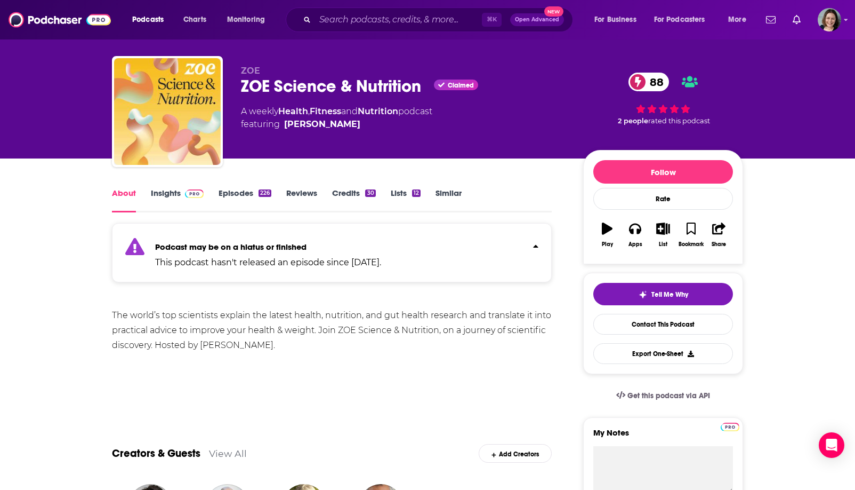
click at [169, 195] on link "Insights" at bounding box center [177, 200] width 53 height 25
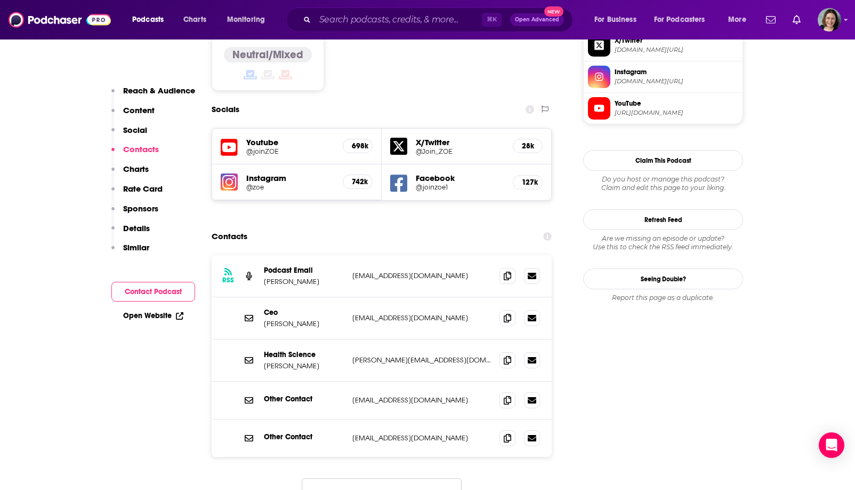
scroll to position [948, 0]
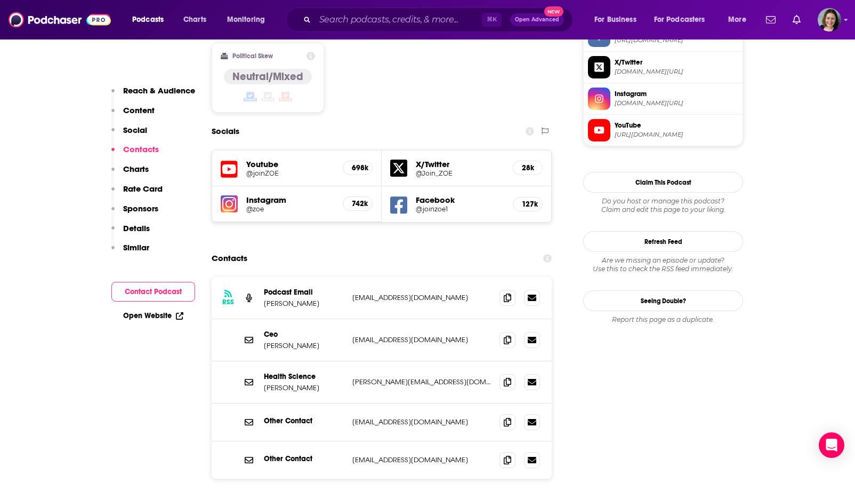
click at [289, 186] on div "Instagram @zoe 742k" at bounding box center [297, 204] width 170 height 36
click at [349, 196] on div "742k" at bounding box center [358, 203] width 30 height 14
click at [243, 186] on div "Instagram @zoe 742k" at bounding box center [297, 204] width 170 height 36
click at [239, 186] on div "Instagram @zoe 742k" at bounding box center [297, 204] width 170 height 36
click at [265, 205] on h5 "@zoe" at bounding box center [290, 209] width 88 height 8
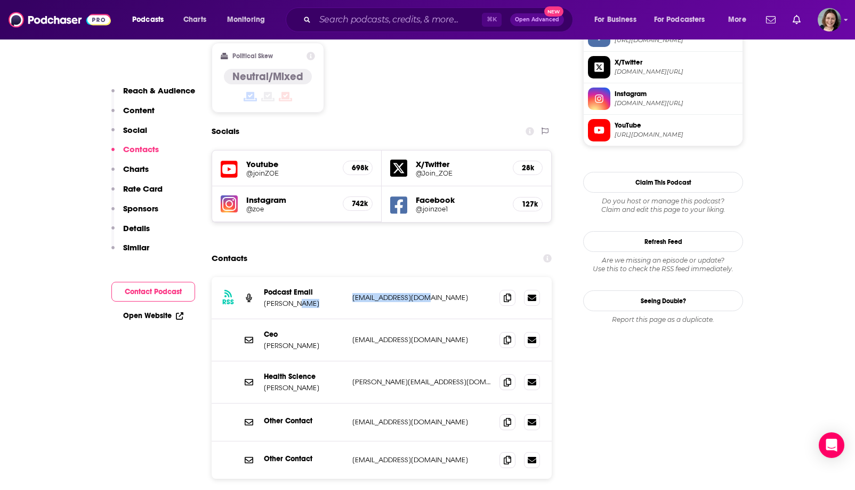
drag, startPoint x: 347, startPoint y: 235, endPoint x: 431, endPoint y: 233, distance: 84.8
click at [431, 277] on div "RSS Podcast Email [PERSON_NAME] [EMAIL_ADDRESS][DOMAIN_NAME] [EMAIL_ADDRESS][DO…" at bounding box center [382, 298] width 340 height 42
click at [506, 293] on icon at bounding box center [507, 297] width 7 height 9
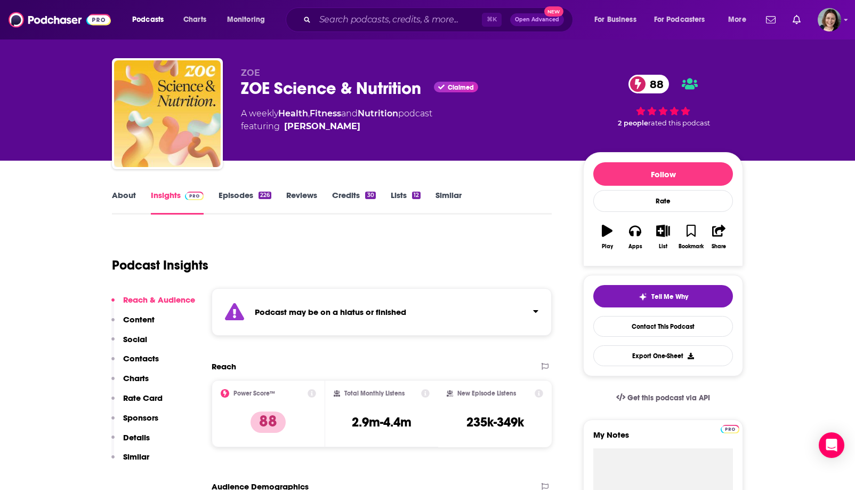
scroll to position [15, 0]
